Goal: Find specific page/section: Find specific page/section

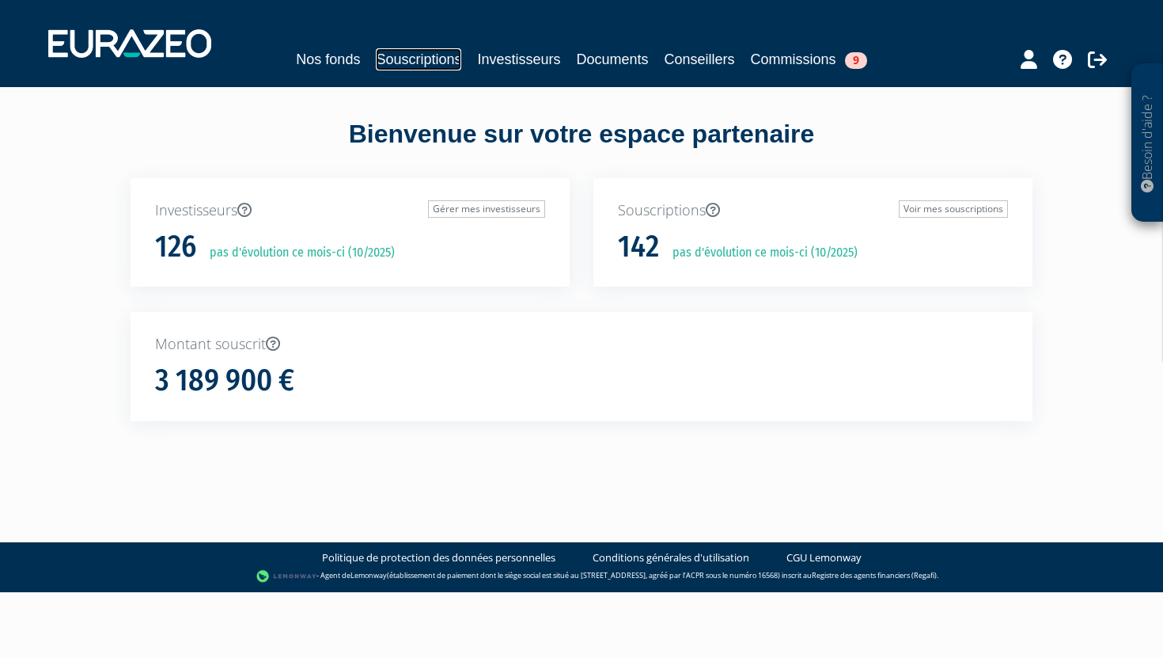
click at [430, 68] on link "Souscriptions" at bounding box center [418, 59] width 85 height 22
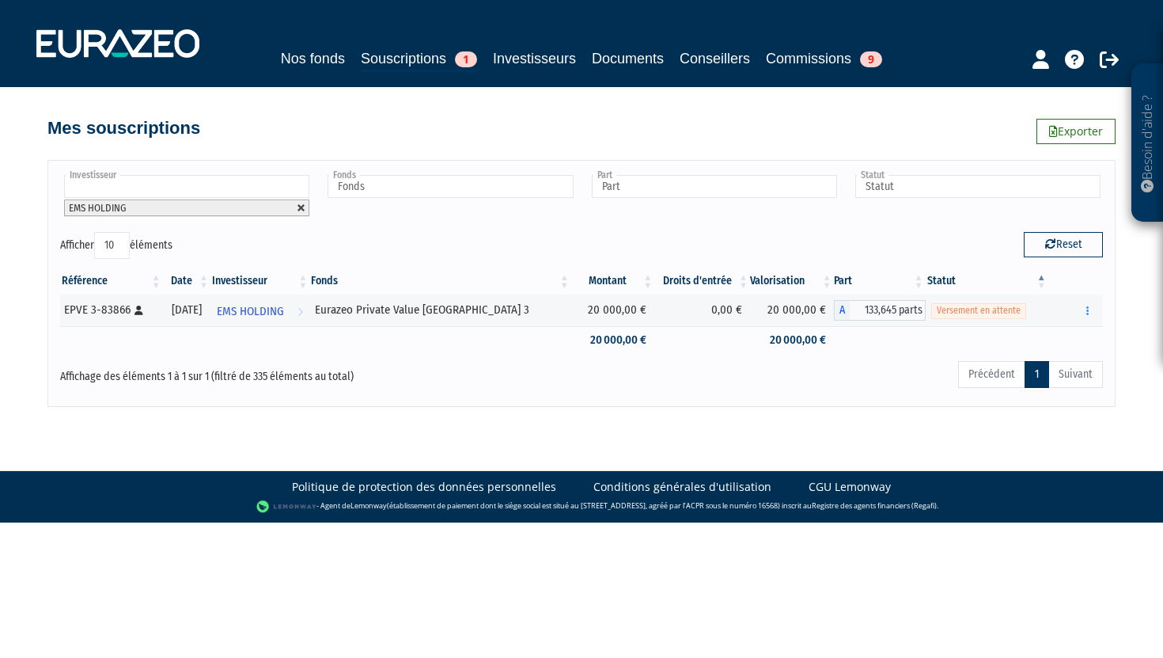
click at [301, 208] on link at bounding box center [301, 207] width 9 height 9
type input "Investisseur"
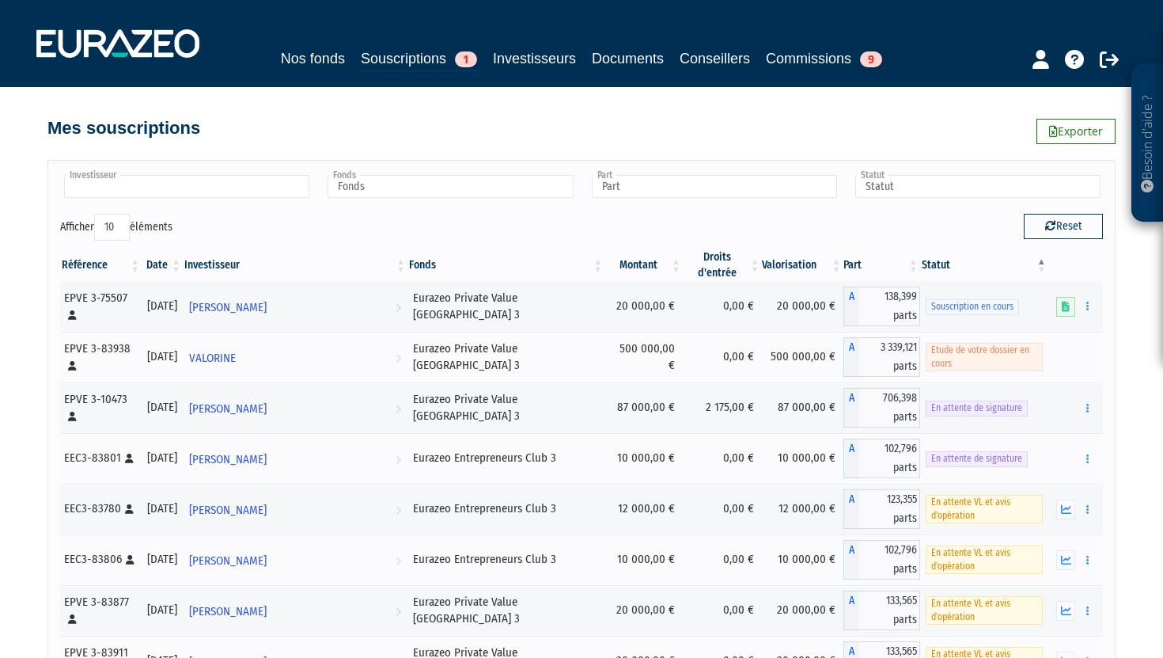
click at [262, 184] on input "text" at bounding box center [186, 186] width 245 height 23
type input "valorine"
